Goal: Transaction & Acquisition: Purchase product/service

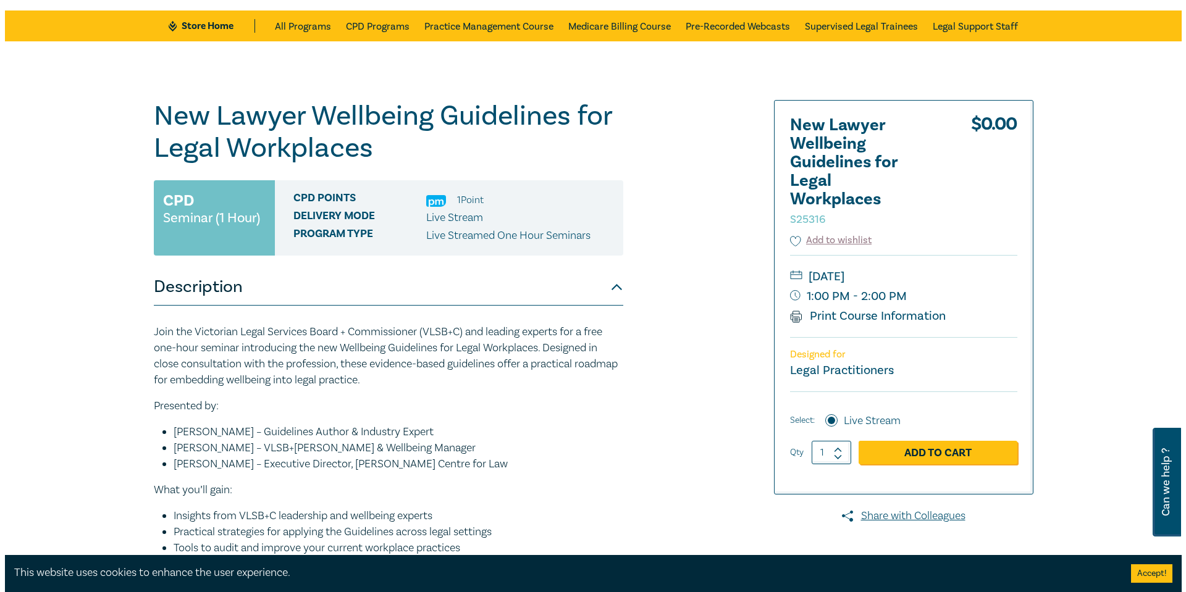
scroll to position [124, 0]
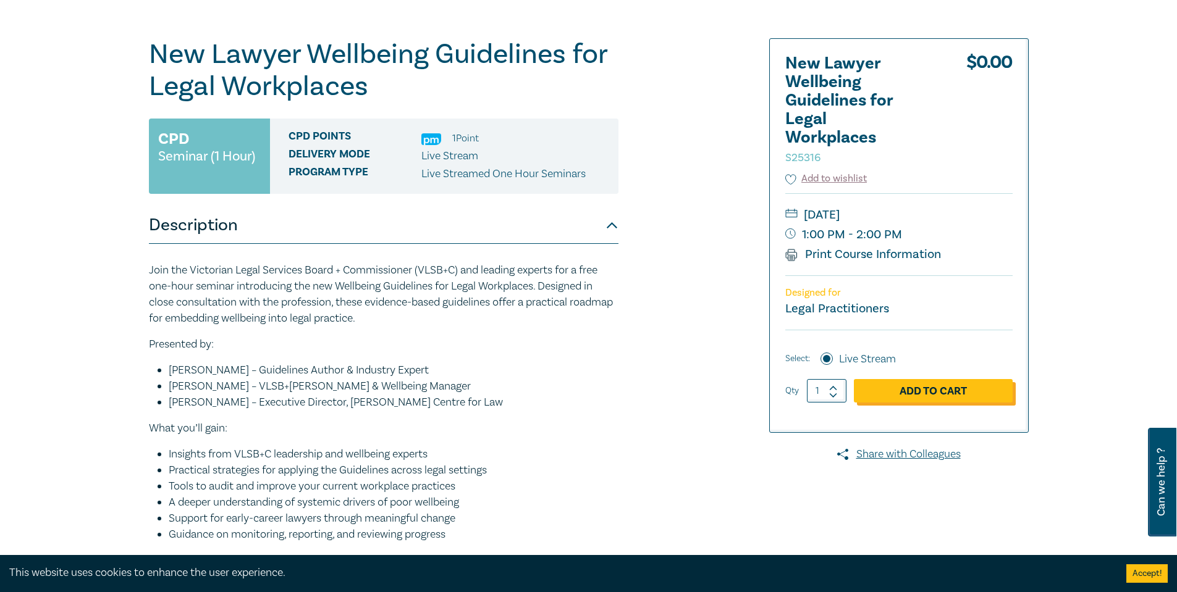
click at [875, 399] on link "Add to Cart" at bounding box center [933, 390] width 159 height 23
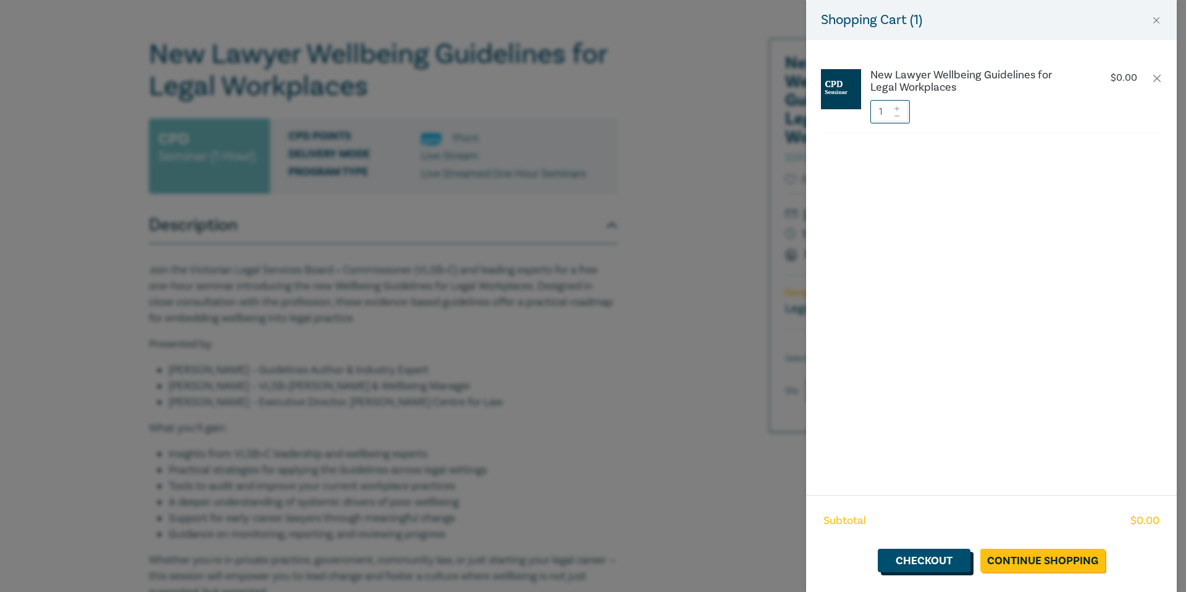
click at [911, 554] on link "Checkout" at bounding box center [924, 560] width 93 height 23
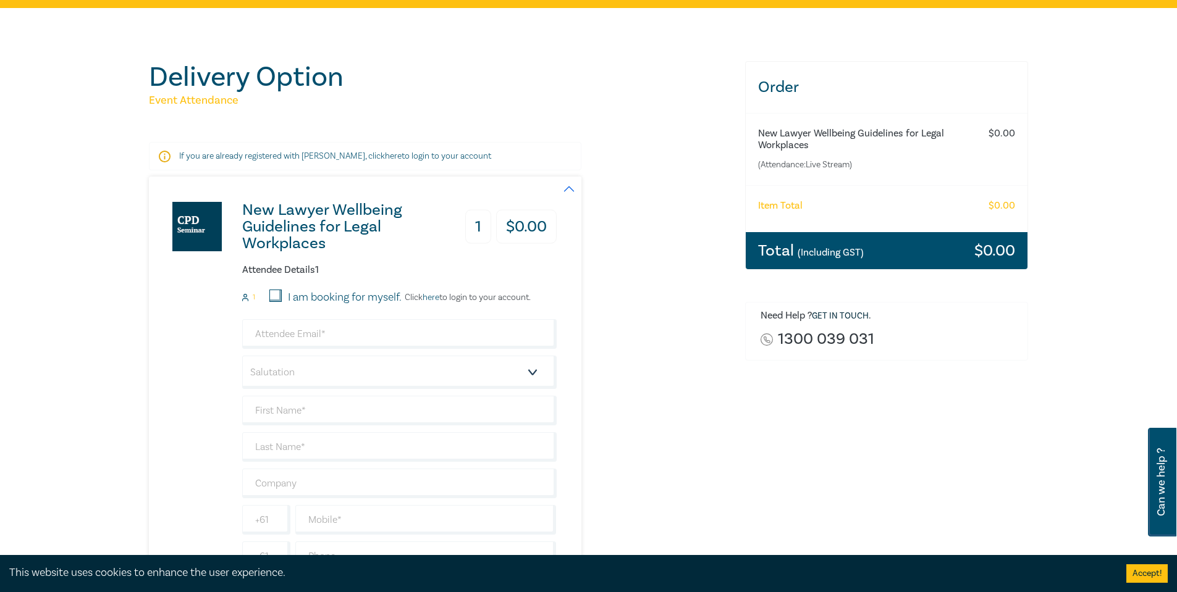
scroll to position [124, 0]
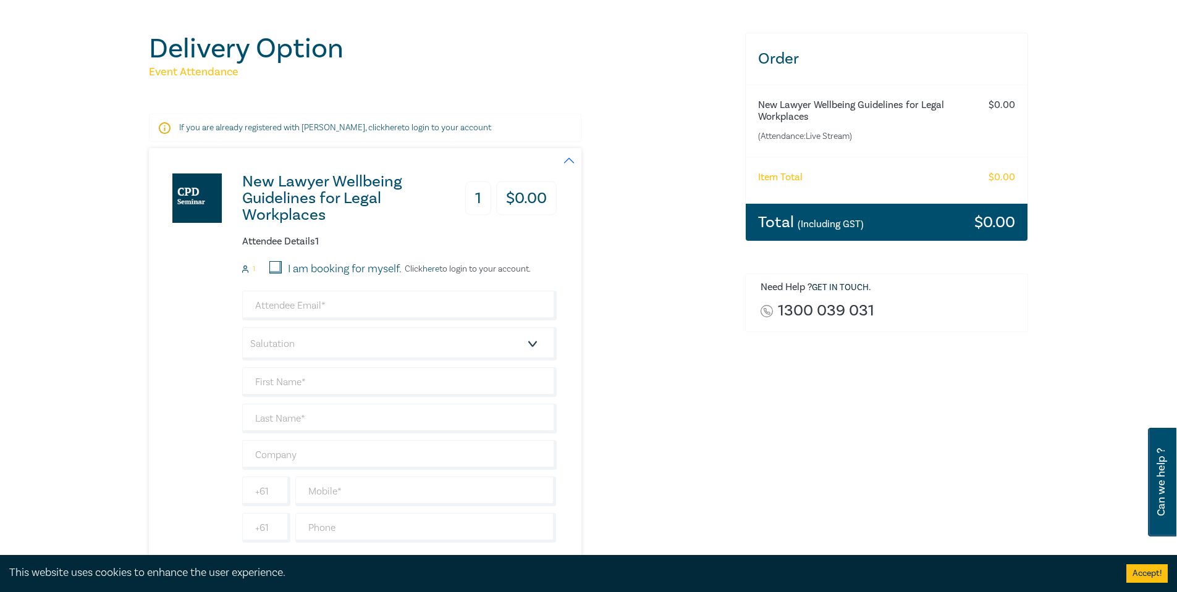
click at [277, 268] on input "I am booking for myself." at bounding box center [275, 267] width 12 height 12
checkbox input "true"
click at [390, 313] on input "email" at bounding box center [399, 306] width 314 height 30
type input "[PERSON_NAME][EMAIL_ADDRESS][DOMAIN_NAME]"
click at [391, 339] on select "Salutation Mr. Mrs. Ms. Miss Dr. Prof. Other" at bounding box center [399, 343] width 314 height 33
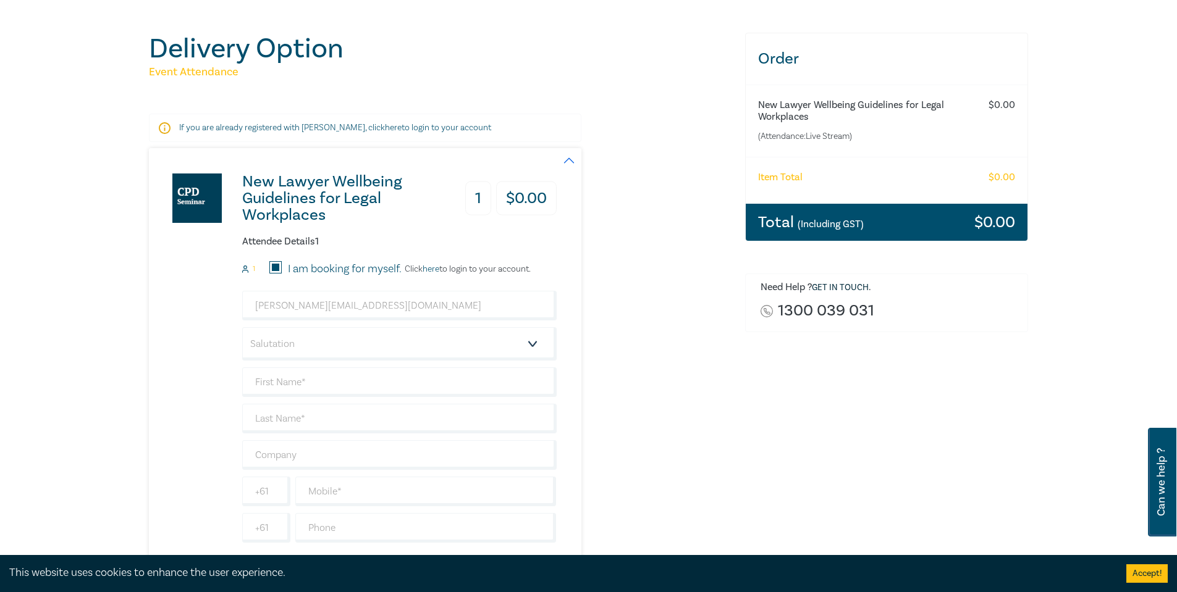
click at [216, 353] on div "New Lawyer Wellbeing Guidelines for Legal Workplaces 1 $ 0.00 Attendee Details …" at bounding box center [353, 359] width 408 height 423
click at [316, 388] on input "text" at bounding box center [399, 383] width 314 height 30
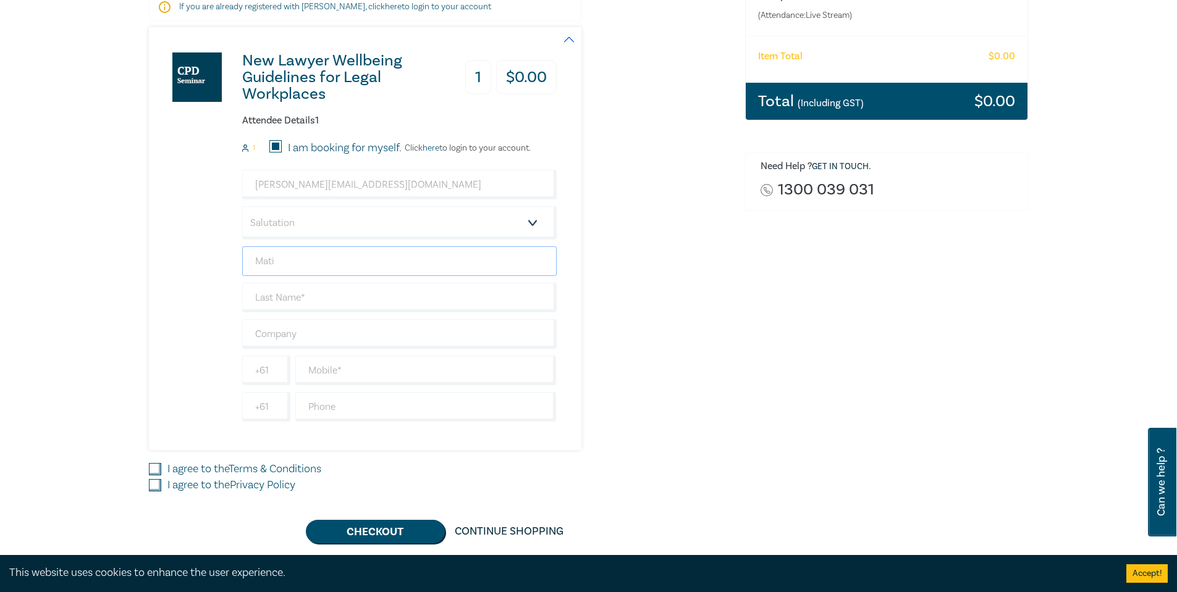
scroll to position [247, 0]
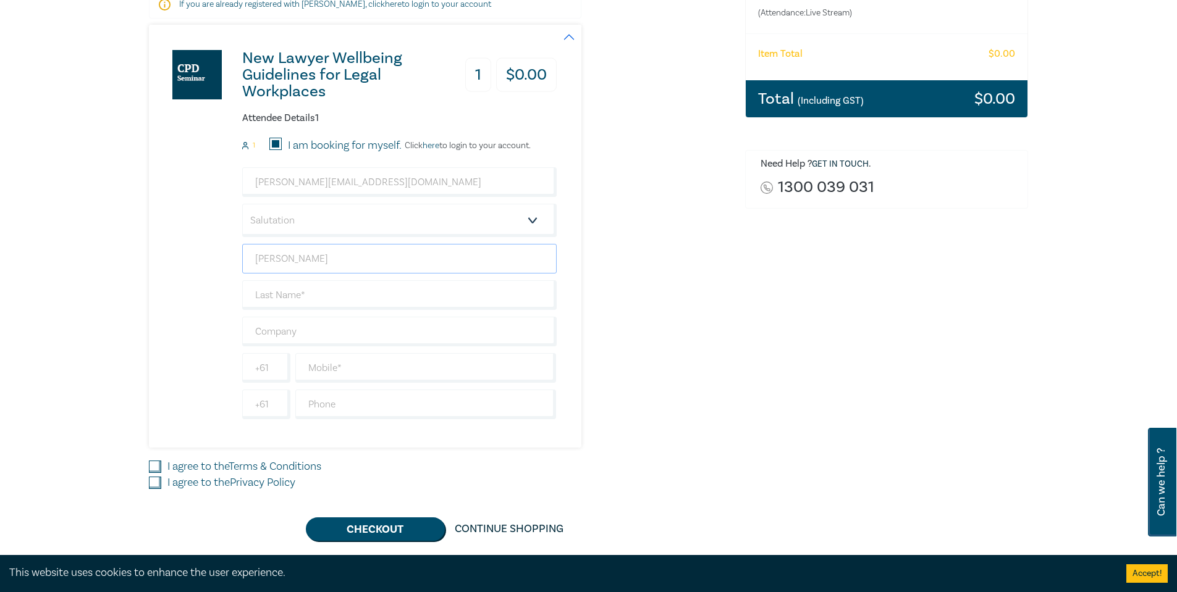
type input "[PERSON_NAME]"
type input "Manzanal"
click at [449, 371] on input "text" at bounding box center [425, 368] width 261 height 30
click at [419, 366] on input "text" at bounding box center [425, 368] width 261 height 30
paste input "[PHONE_NUMBER]"
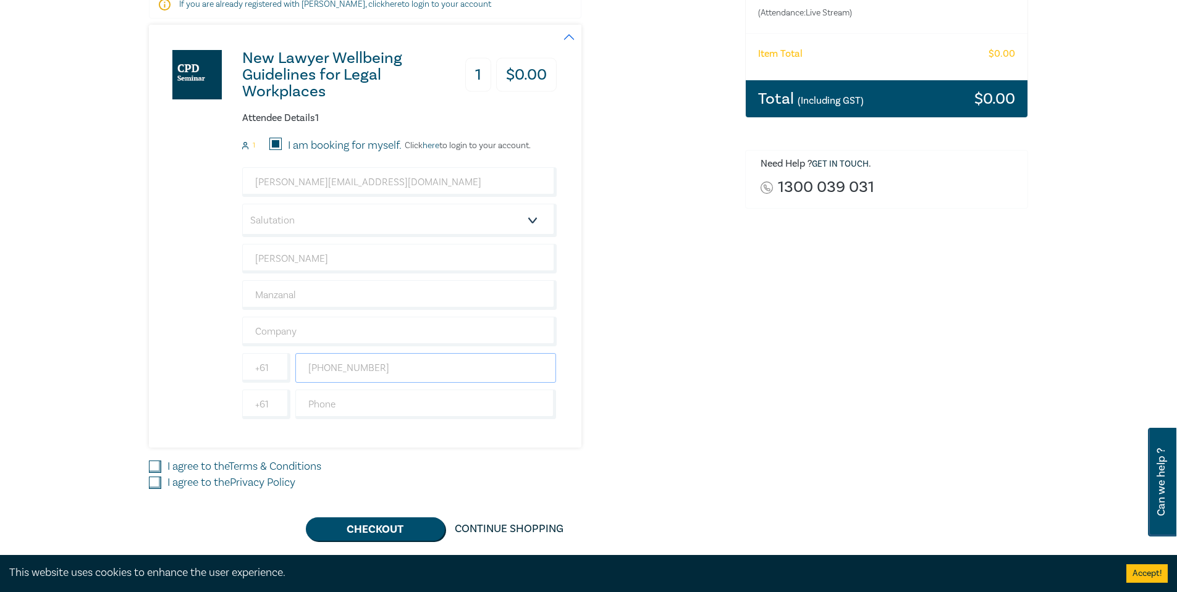
click at [345, 372] on input "[PHONE_NUMBER]" at bounding box center [425, 368] width 261 height 30
click at [321, 365] on input "[PHONE_NUMBER]" at bounding box center [425, 368] width 261 height 30
type input "383129128"
click at [157, 484] on input "I agree to the Privacy Policy" at bounding box center [155, 483] width 12 height 12
checkbox input "true"
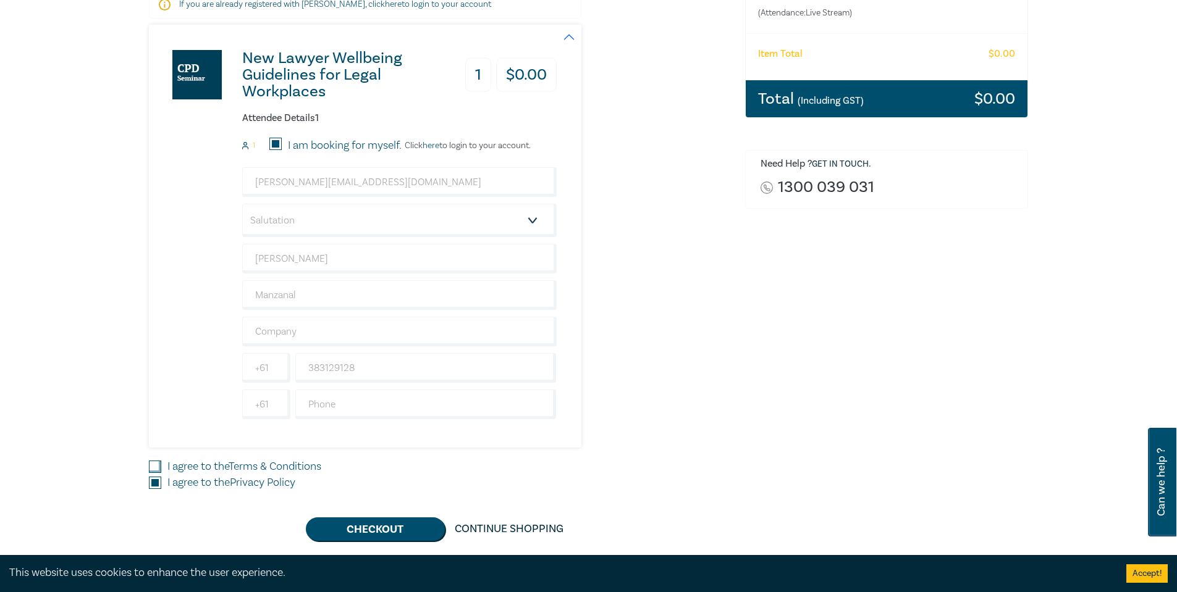
click at [151, 468] on input "I agree to the Terms & Conditions" at bounding box center [155, 467] width 12 height 12
checkbox input "true"
click at [400, 533] on button "Checkout" at bounding box center [375, 529] width 139 height 23
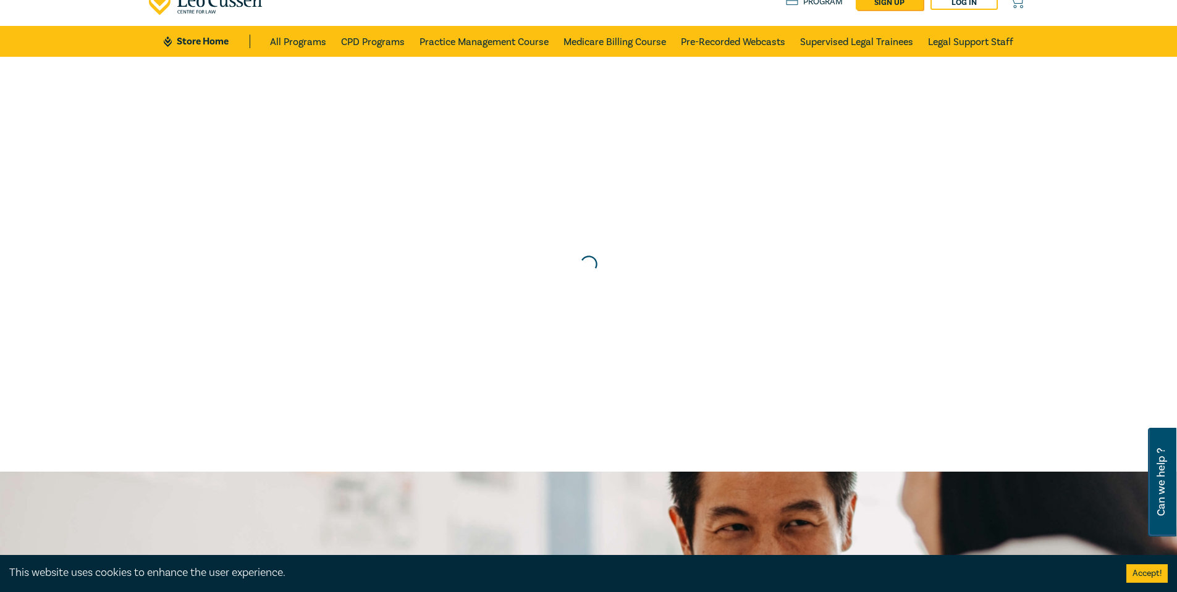
scroll to position [0, 0]
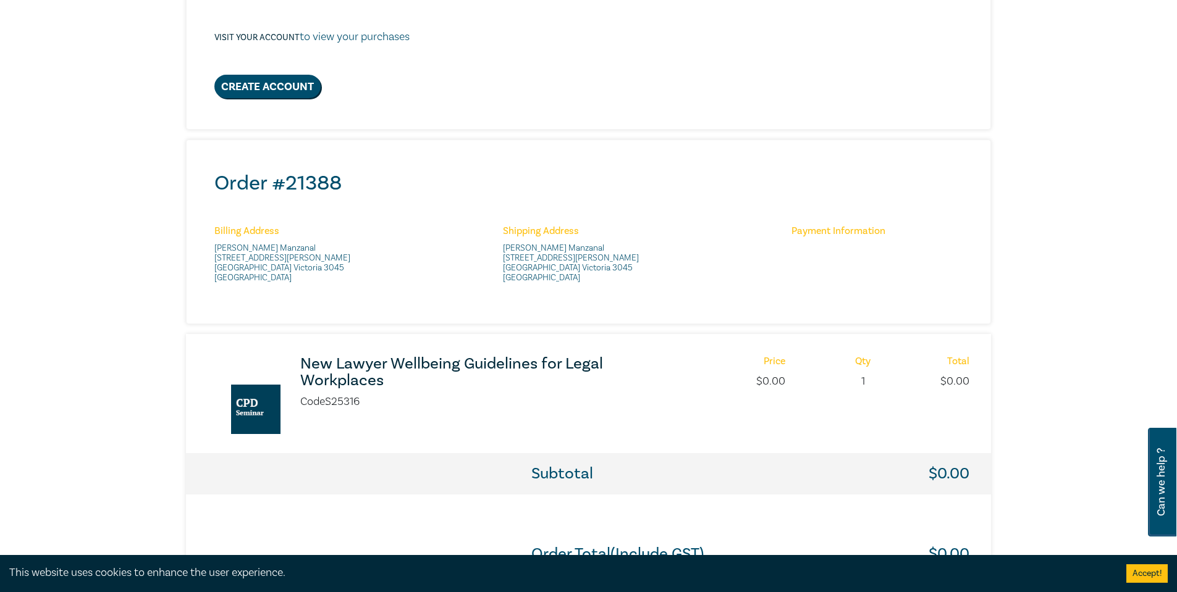
scroll to position [494, 0]
